Goal: Navigation & Orientation: Find specific page/section

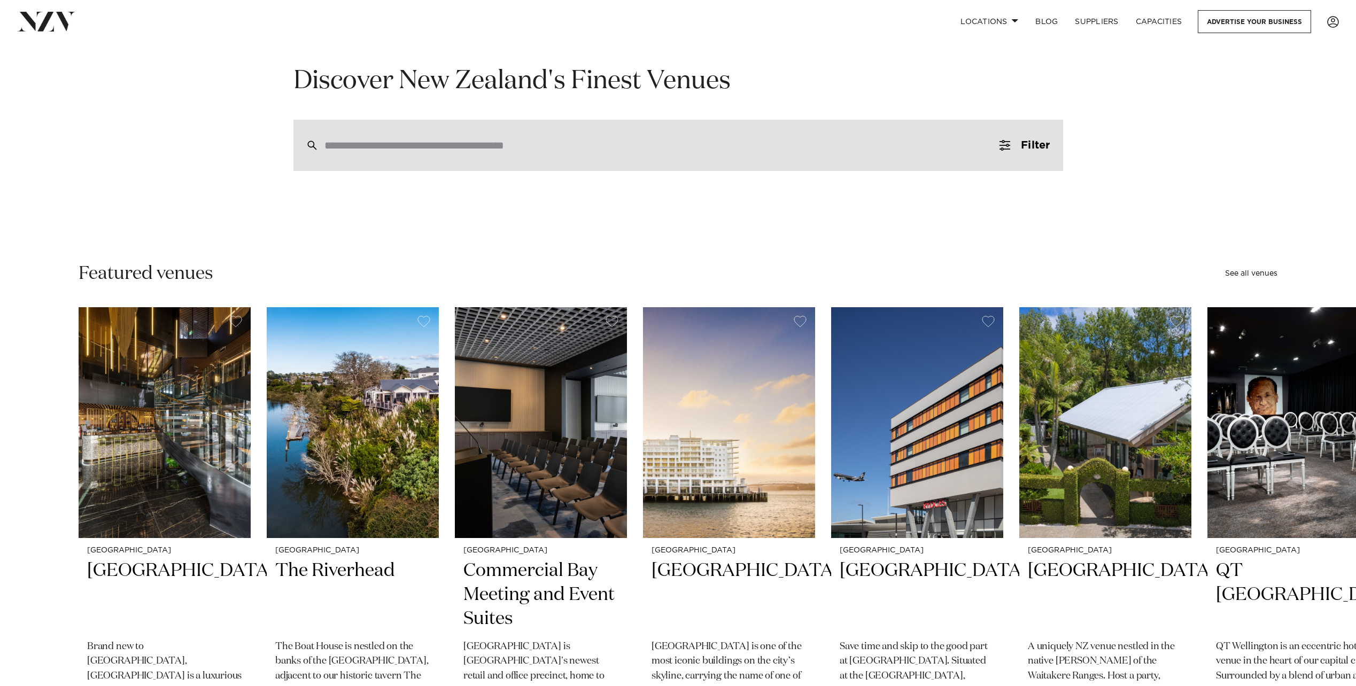
scroll to position [107, 0]
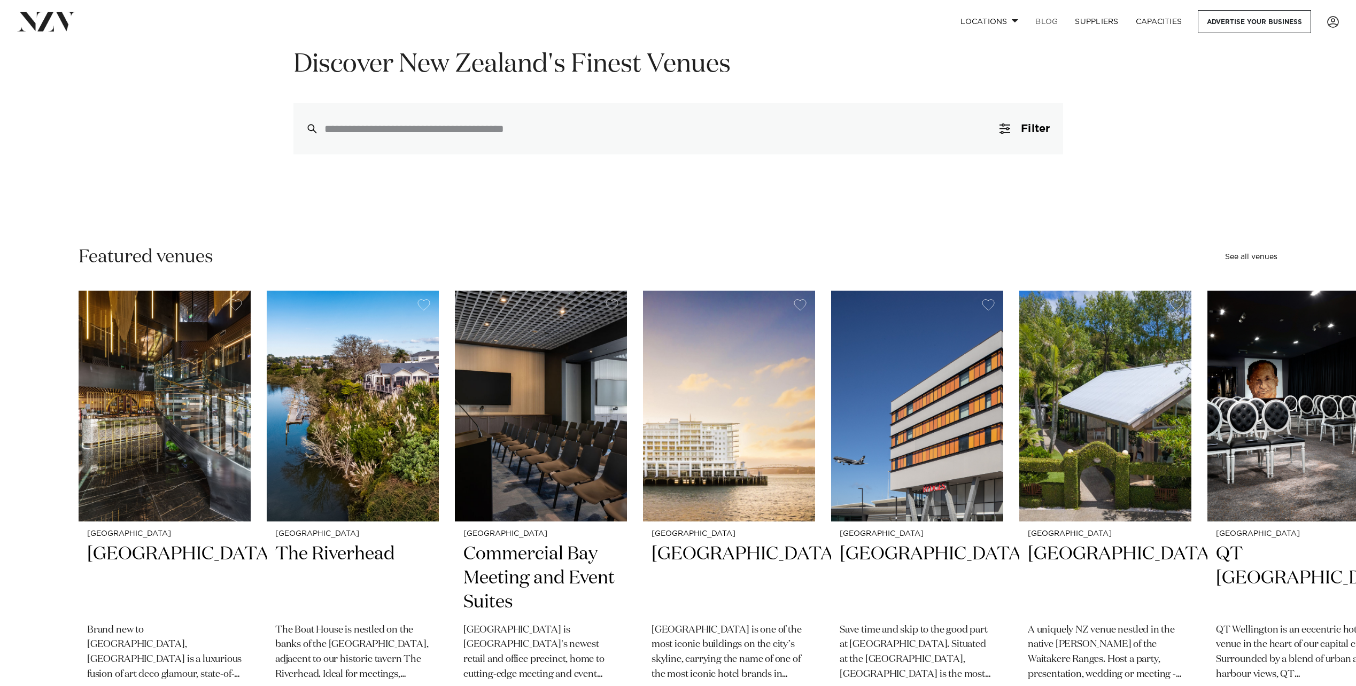
click at [1040, 22] on link "BLOG" at bounding box center [1047, 21] width 40 height 23
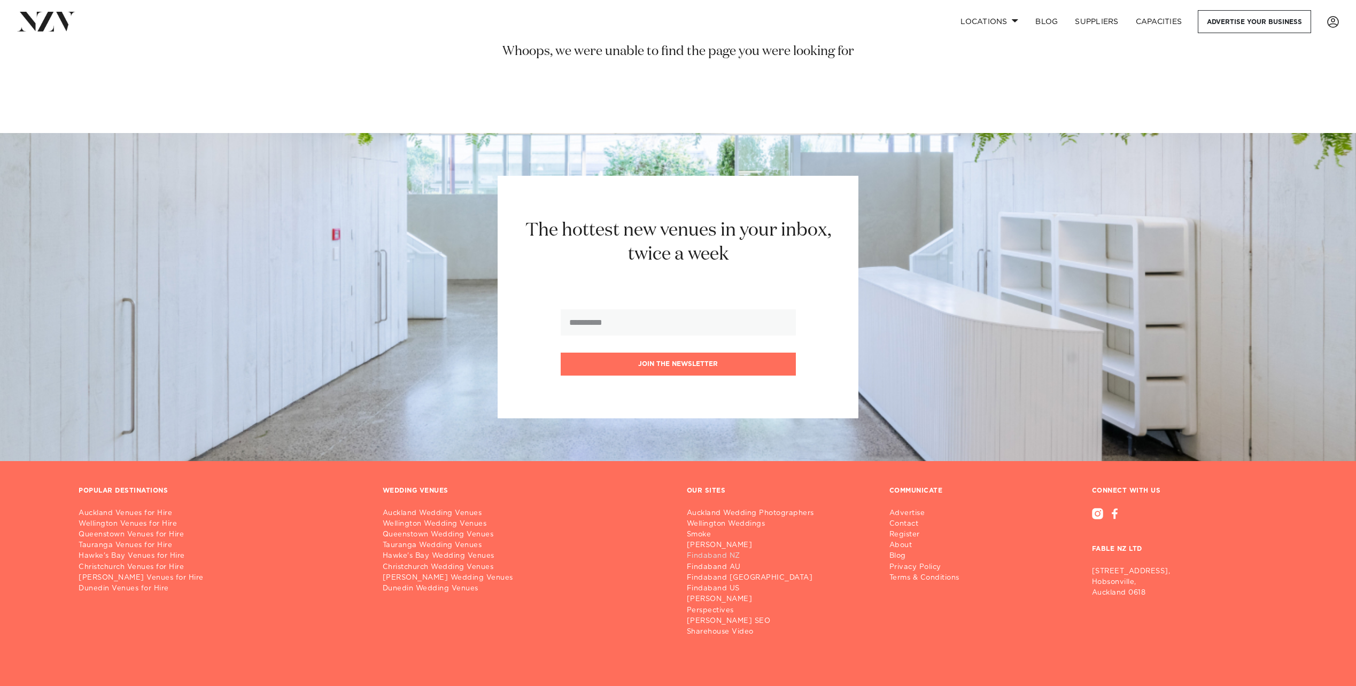
click at [714, 555] on link "Findaband NZ" at bounding box center [755, 556] width 136 height 11
